Goal: Information Seeking & Learning: Learn about a topic

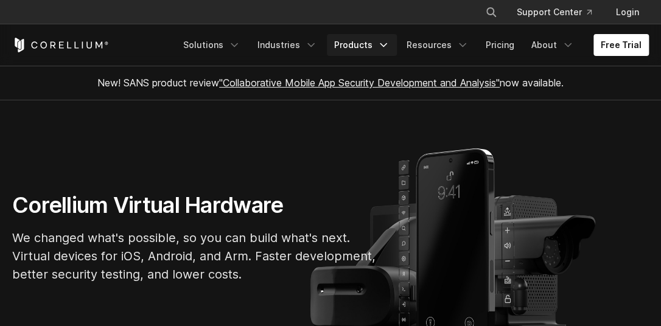
click at [353, 48] on link "Products" at bounding box center [362, 45] width 70 height 22
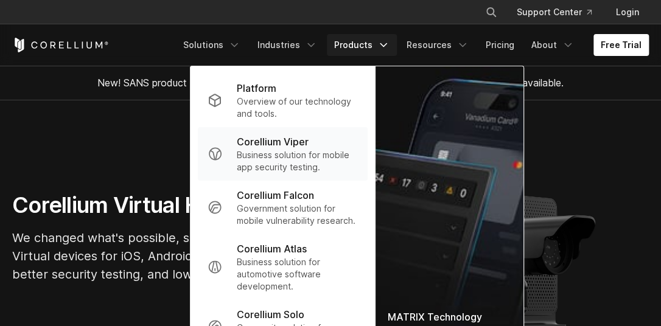
click at [279, 158] on p "Business solution for mobile app security testing." at bounding box center [297, 161] width 121 height 24
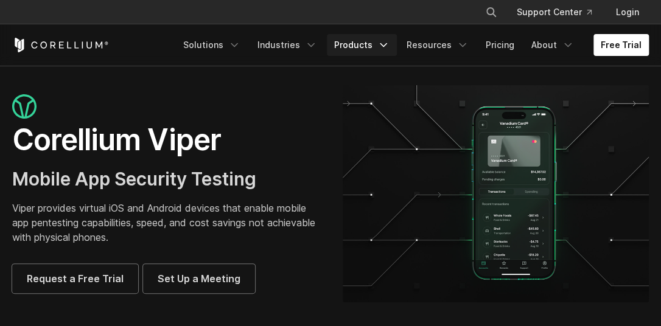
click at [363, 49] on link "Products" at bounding box center [362, 45] width 70 height 22
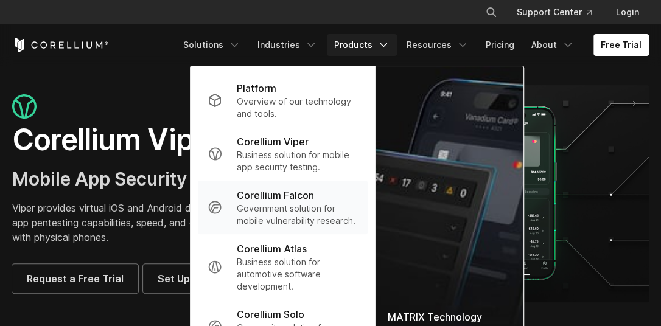
click at [302, 217] on p "Government solution for mobile vulnerability research." at bounding box center [297, 215] width 121 height 24
